Goal: Navigation & Orientation: Find specific page/section

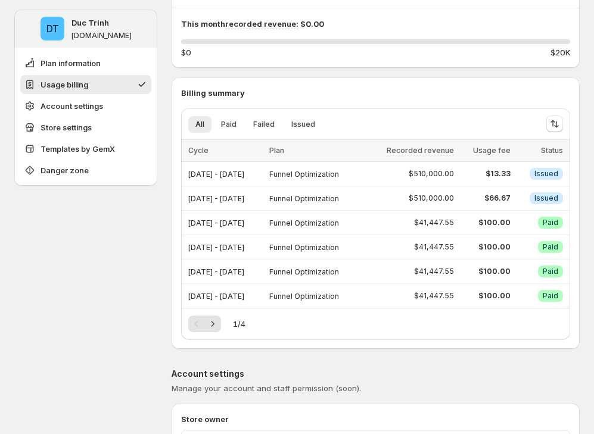
scroll to position [201, 0]
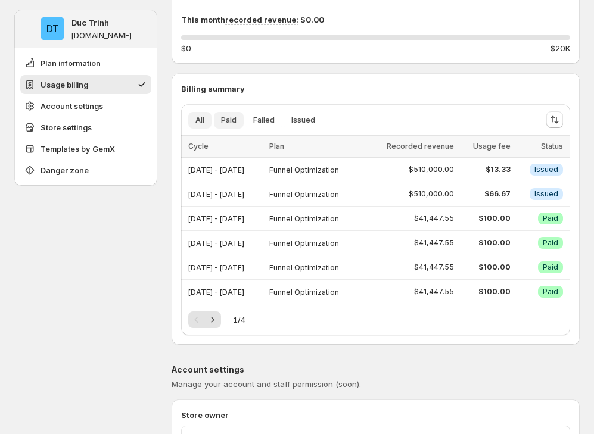
click at [231, 122] on span "Paid" at bounding box center [228, 120] width 15 height 10
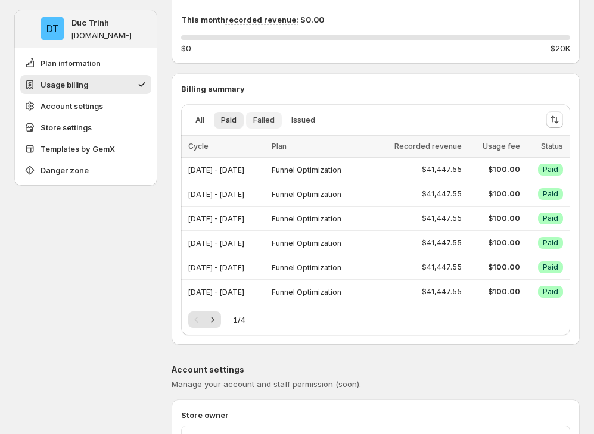
click at [255, 122] on span "Failed" at bounding box center [263, 120] width 21 height 10
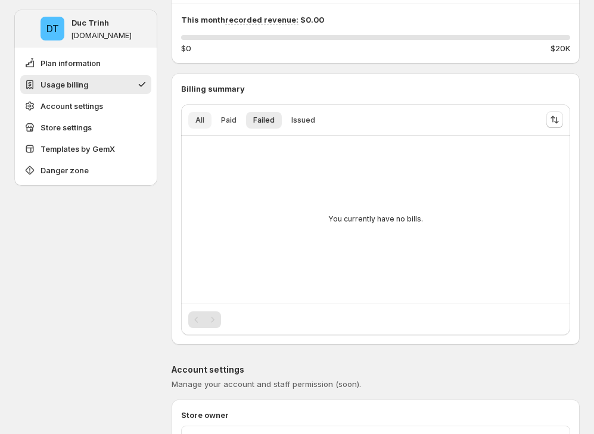
click at [207, 122] on button "All" at bounding box center [199, 120] width 23 height 17
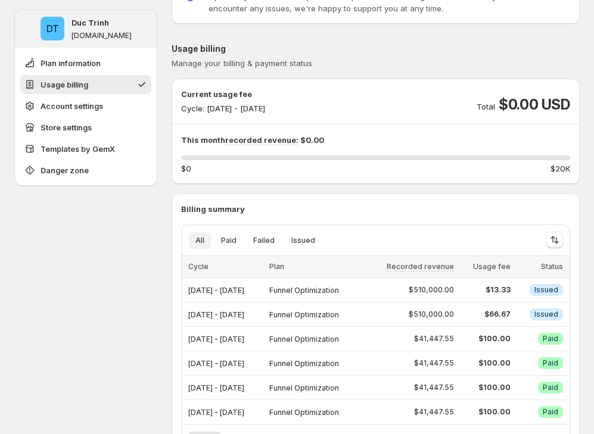
scroll to position [0, 0]
